Goal: Navigation & Orientation: Find specific page/section

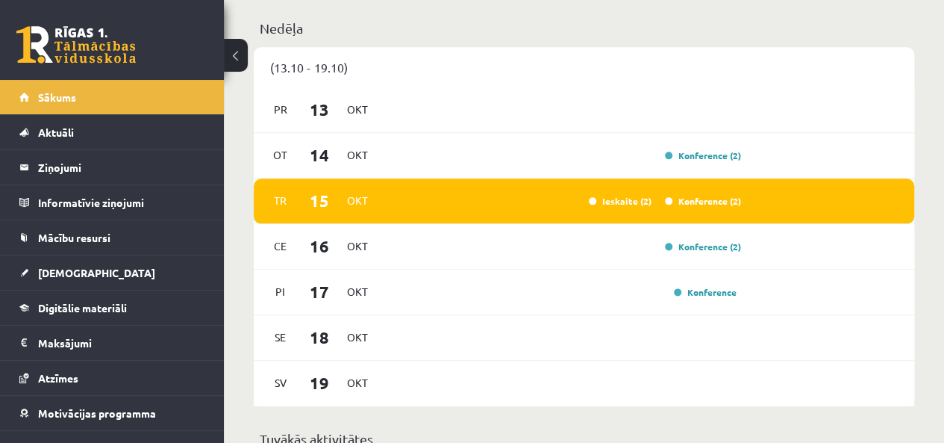
scroll to position [896, 0]
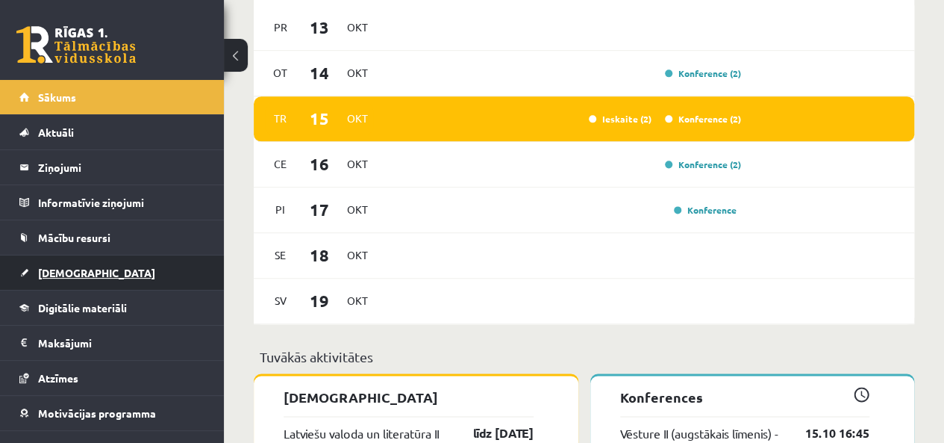
click at [80, 277] on link "[DEMOGRAPHIC_DATA]" at bounding box center [112, 272] width 186 height 34
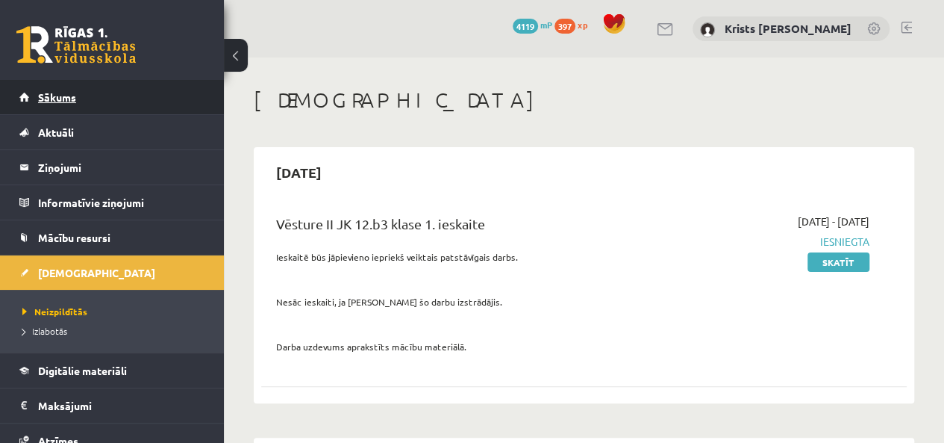
click at [71, 111] on link "Sākums" at bounding box center [112, 97] width 186 height 34
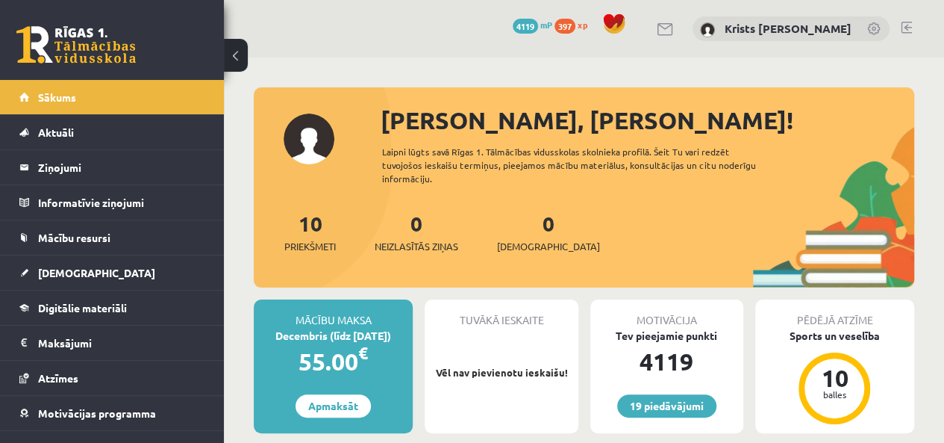
click at [906, 31] on link at bounding box center [906, 28] width 11 height 12
